Goal: Ask a question: Seek information or help from site administrators or community

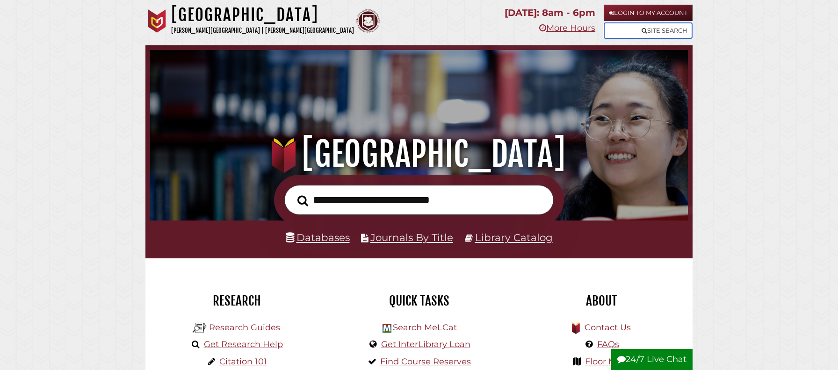
click at [636, 31] on link "Site Search" at bounding box center [647, 30] width 89 height 16
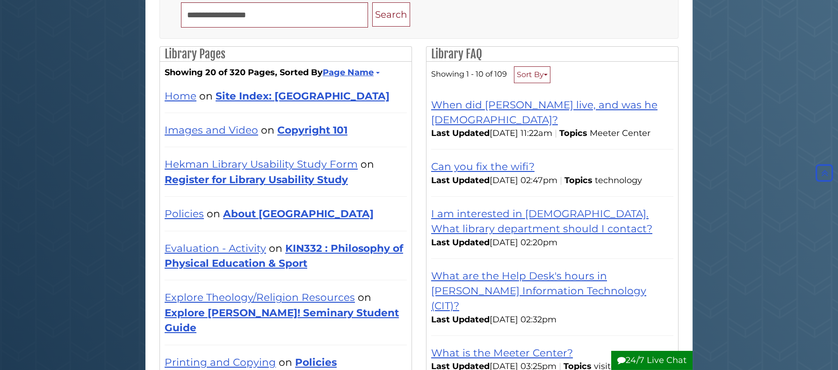
scroll to position [86, 0]
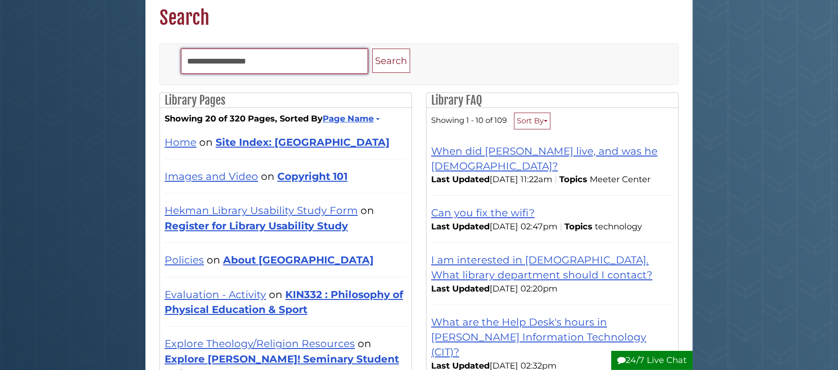
click at [306, 67] on input "Search" at bounding box center [274, 61] width 187 height 25
type input "**********"
click at [372, 49] on button "Search" at bounding box center [391, 61] width 38 height 25
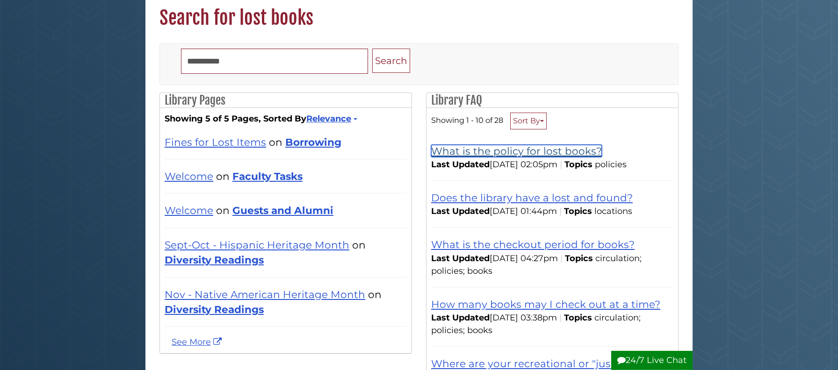
click at [514, 157] on link "What is the policy for lost books?" at bounding box center [516, 151] width 171 height 12
